Goal: Navigation & Orientation: Find specific page/section

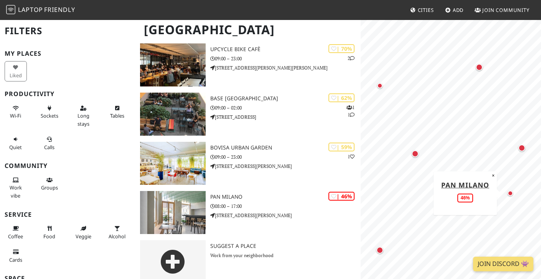
scroll to position [164, 0]
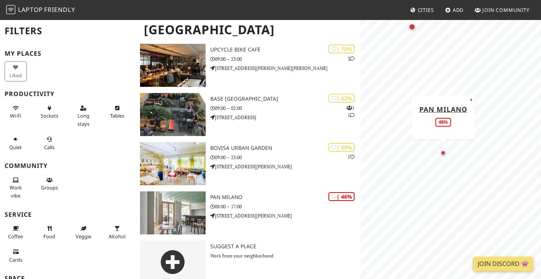
click at [445, 153] on div "Map marker" at bounding box center [443, 152] width 5 height 5
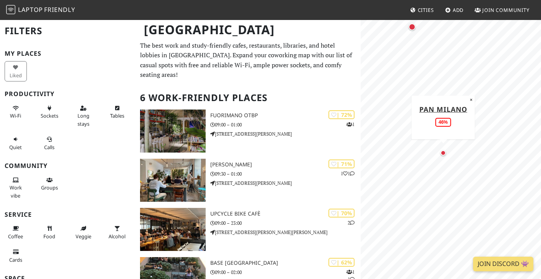
scroll to position [0, 0]
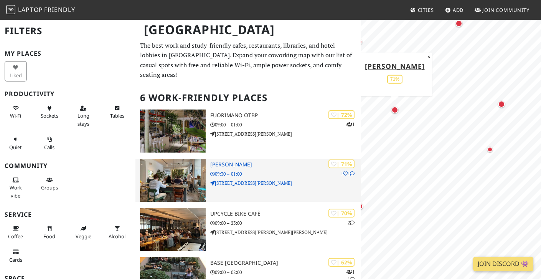
click at [233, 161] on h3 "oTTo" at bounding box center [285, 164] width 151 height 7
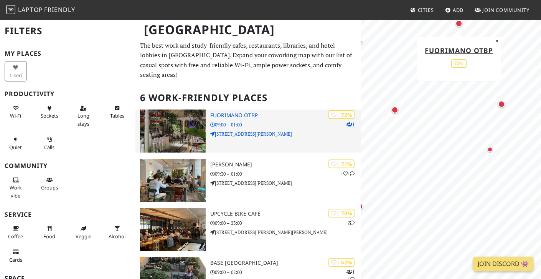
click at [241, 112] on h3 "Fuorimano OTBP" at bounding box center [285, 115] width 151 height 7
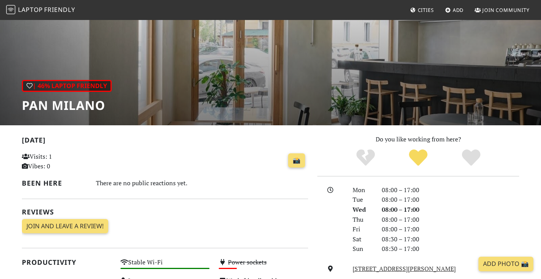
scroll to position [53, 0]
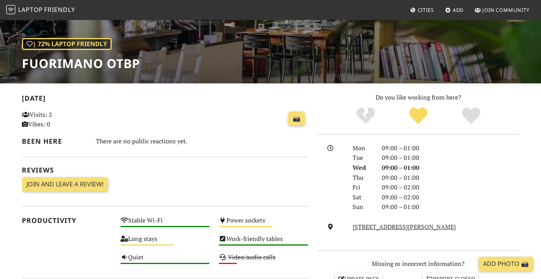
scroll to position [96, 0]
